Goal: Task Accomplishment & Management: Manage account settings

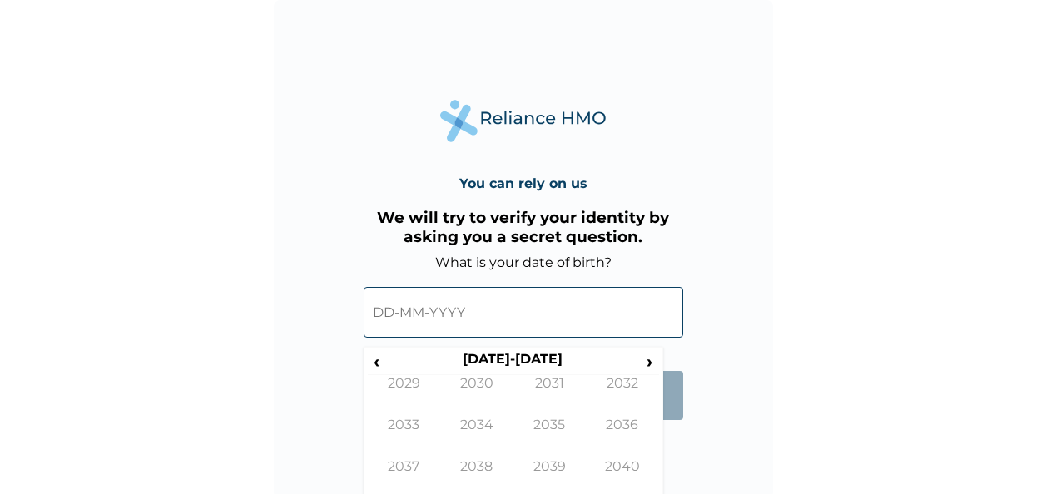
click at [378, 366] on span "‹" at bounding box center [376, 361] width 17 height 21
click at [380, 357] on span "‹" at bounding box center [376, 361] width 17 height 21
click at [368, 359] on span "‹" at bounding box center [376, 361] width 17 height 21
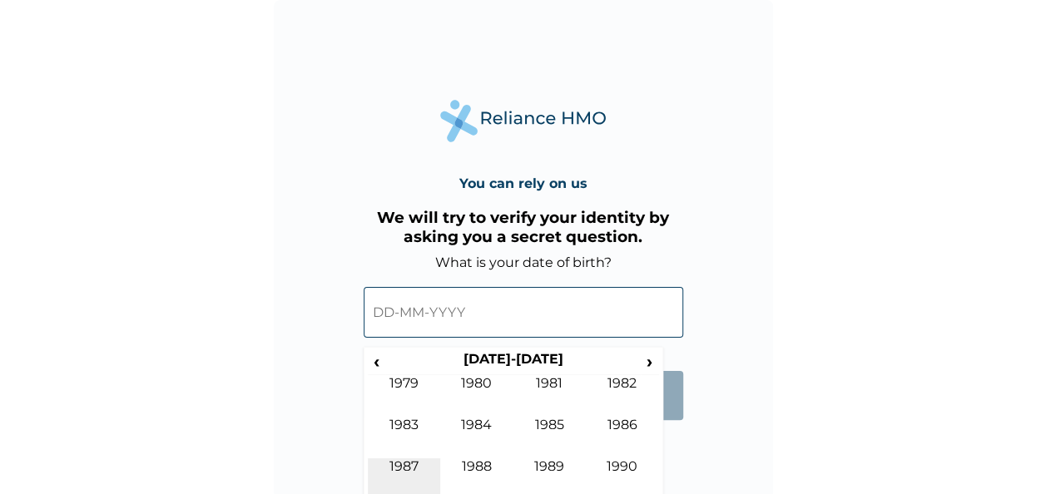
click at [401, 461] on td "1987" at bounding box center [404, 479] width 73 height 42
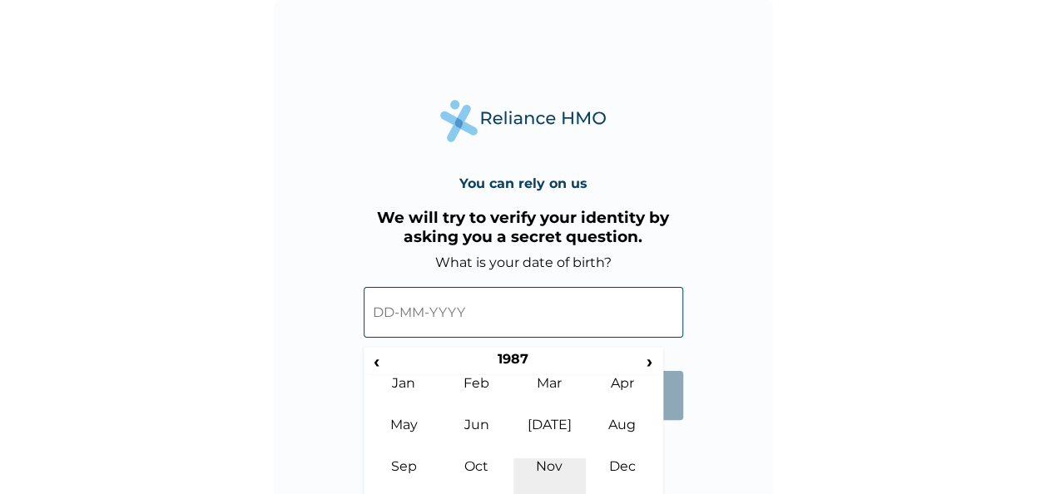
click at [551, 463] on td "Nov" at bounding box center [549, 479] width 73 height 42
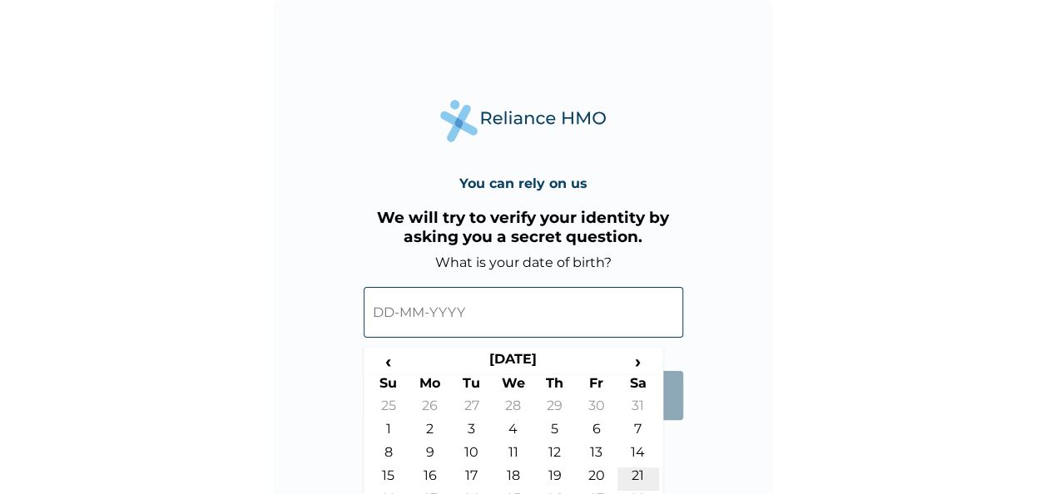
click at [646, 473] on td "21" at bounding box center [638, 479] width 42 height 23
type input "21-11-1987"
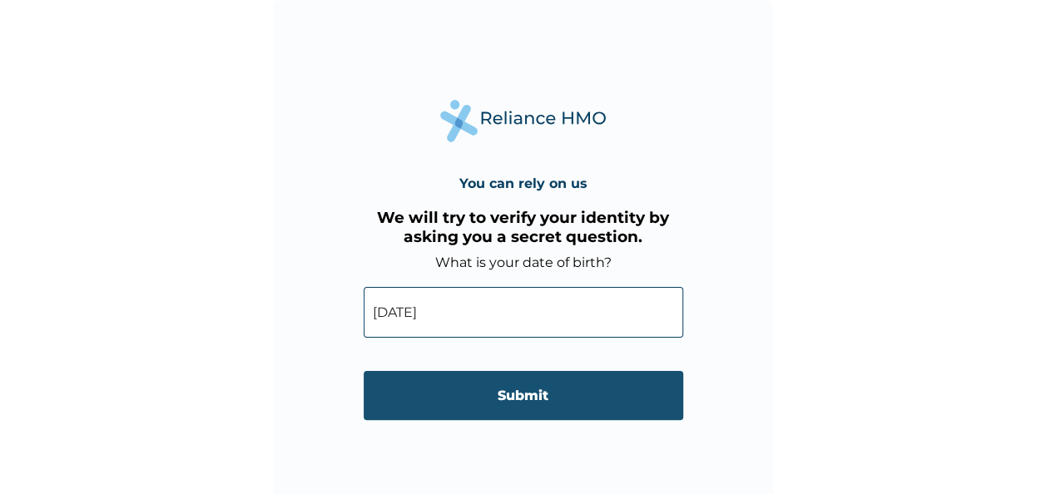
click at [519, 390] on input "Submit" at bounding box center [524, 395] width 320 height 49
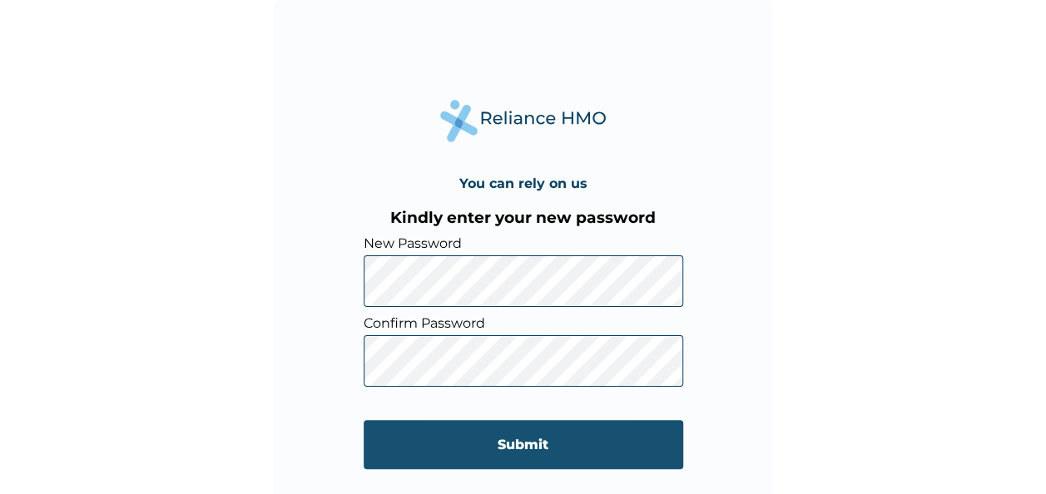
click at [548, 447] on input "Submit" at bounding box center [524, 444] width 320 height 49
click at [548, 447] on div "You can rely on us Kindly enter your new password New Password Confirm Password…" at bounding box center [529, 247] width 1058 height 494
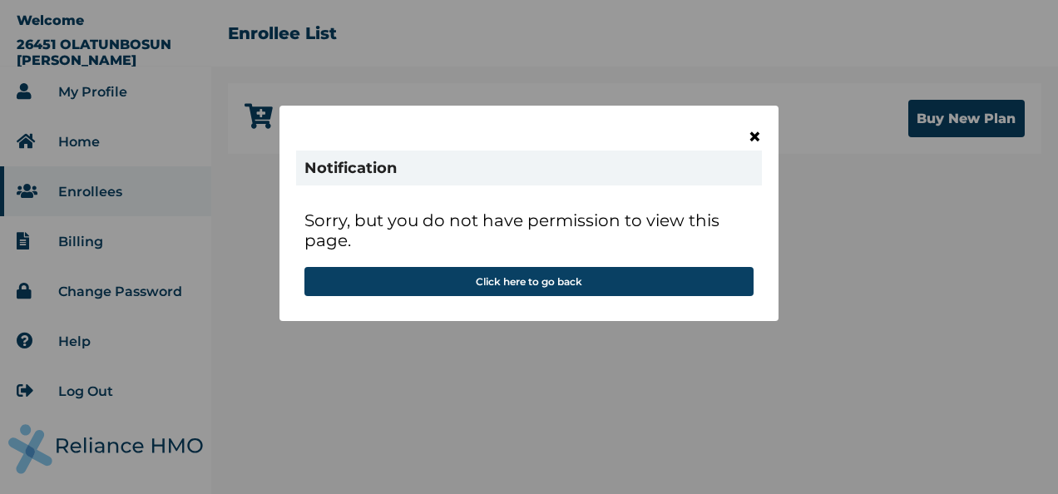
click at [758, 133] on span "×" at bounding box center [755, 136] width 14 height 28
